Goal: Information Seeking & Learning: Learn about a topic

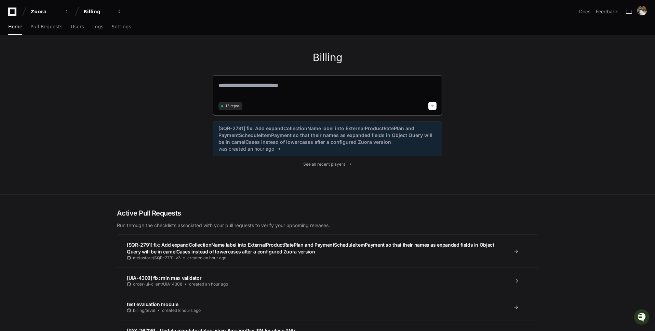
click at [271, 97] on textarea at bounding box center [327, 90] width 218 height 19
type textarea "**********"
click at [432, 106] on button at bounding box center [432, 105] width 8 height 8
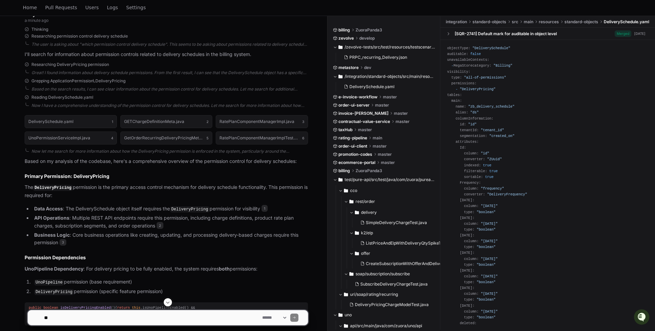
scroll to position [117, 0]
click at [61, 190] on code "DeliveryPricing" at bounding box center [53, 188] width 40 height 6
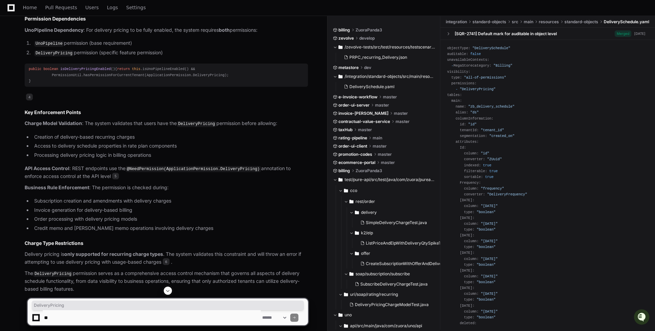
scroll to position [355, 0]
drag, startPoint x: 147, startPoint y: 78, endPoint x: 225, endPoint y: 79, distance: 78.6
click at [225, 79] on div "public boolean isDeliveryPricingEnabled () { return this .isUnoPipelineEnabled(…" at bounding box center [166, 75] width 275 height 17
copy div "ApplicationPermission.DeliveryPricing"
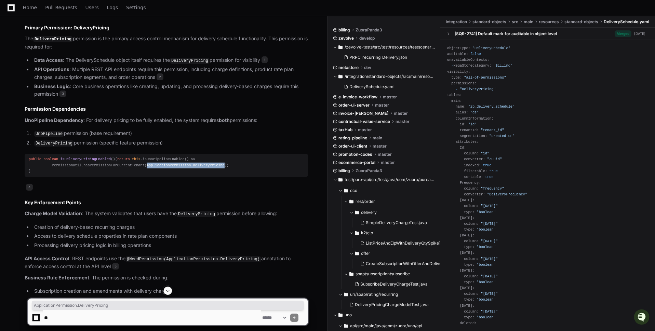
scroll to position [275, 0]
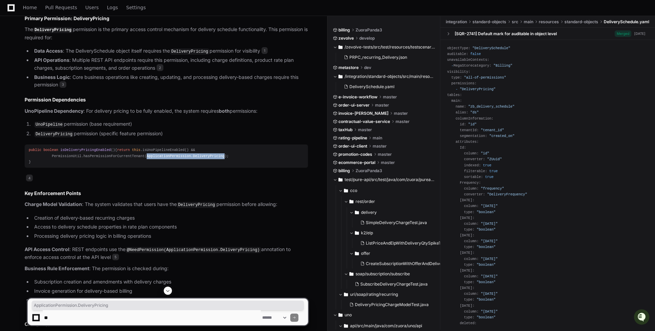
click at [48, 122] on code "UnoPipeline" at bounding box center [49, 125] width 30 height 6
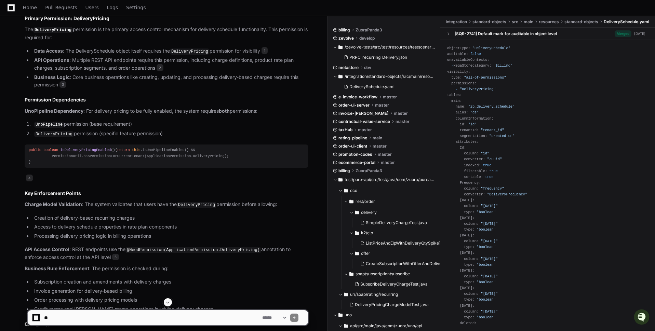
click at [48, 122] on code "UnoPipeline" at bounding box center [49, 125] width 30 height 6
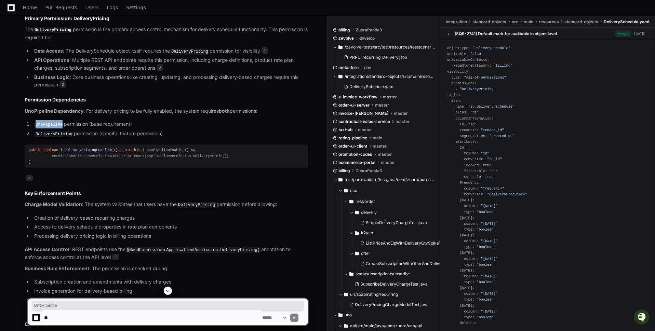
click at [63, 132] on code "DeliveryPricing" at bounding box center [54, 134] width 40 height 6
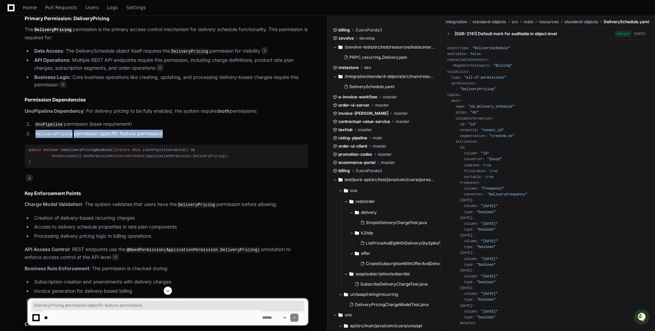
click at [56, 131] on code "DeliveryPricing" at bounding box center [54, 134] width 40 height 6
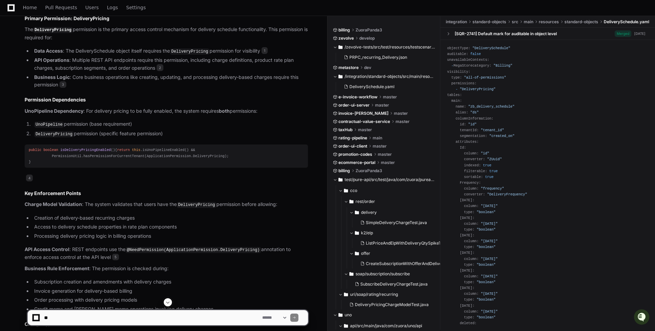
click at [56, 131] on code "DeliveryPricing" at bounding box center [54, 134] width 40 height 6
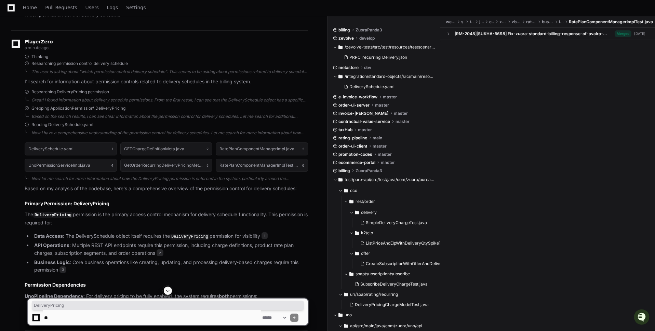
scroll to position [0, 0]
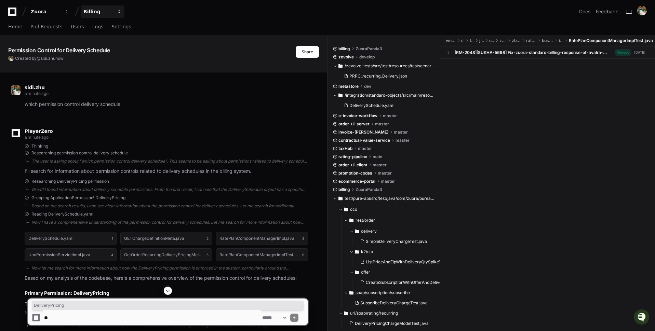
click at [60, 10] on div "Billing" at bounding box center [45, 11] width 29 height 7
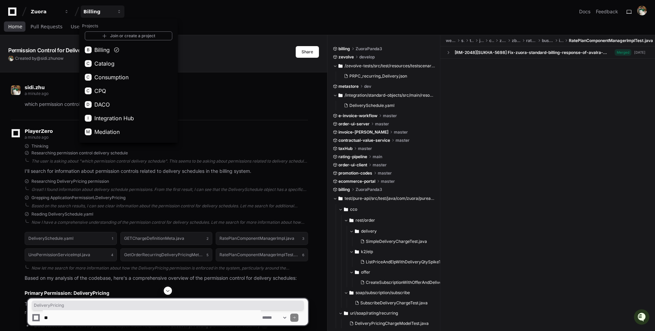
click at [17, 27] on span "Home" at bounding box center [15, 27] width 14 height 4
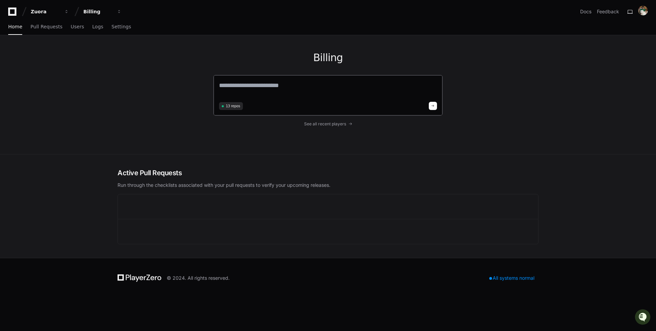
click at [300, 87] on textarea at bounding box center [328, 90] width 218 height 19
drag, startPoint x: 312, startPoint y: 85, endPoint x: 209, endPoint y: 80, distance: 102.6
click at [211, 80] on div "Billing 13 repos See all recent players" at bounding box center [327, 94] width 437 height 119
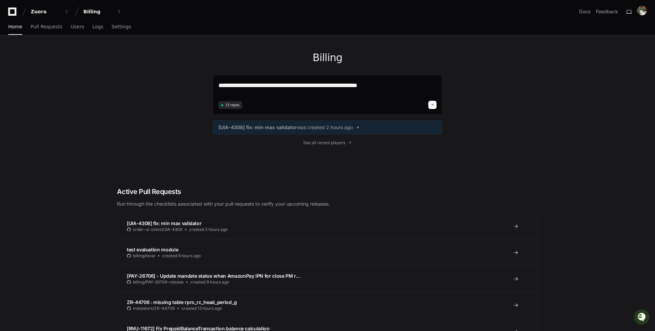
type textarea "**********"
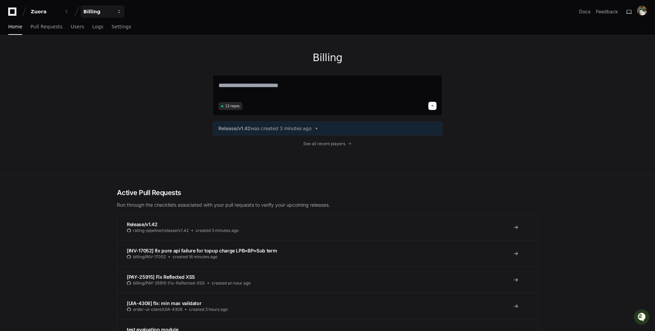
click at [60, 14] on div "Billing" at bounding box center [45, 11] width 29 height 7
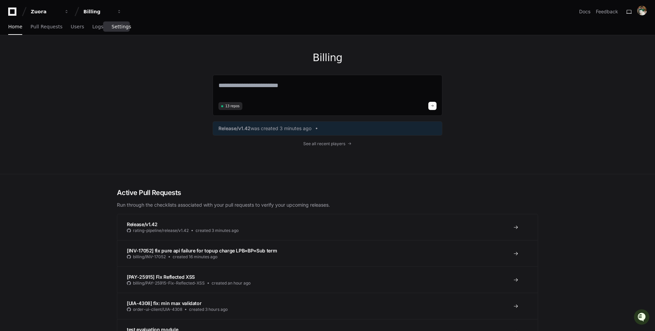
click at [120, 27] on span "Settings" at bounding box center [120, 27] width 19 height 4
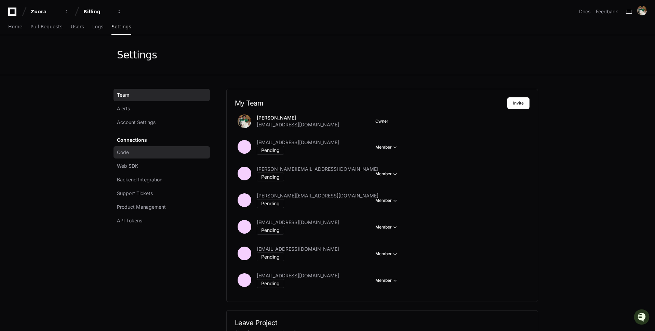
click at [146, 150] on link "Code" at bounding box center [161, 152] width 96 height 12
